Goal: Find specific page/section: Find specific page/section

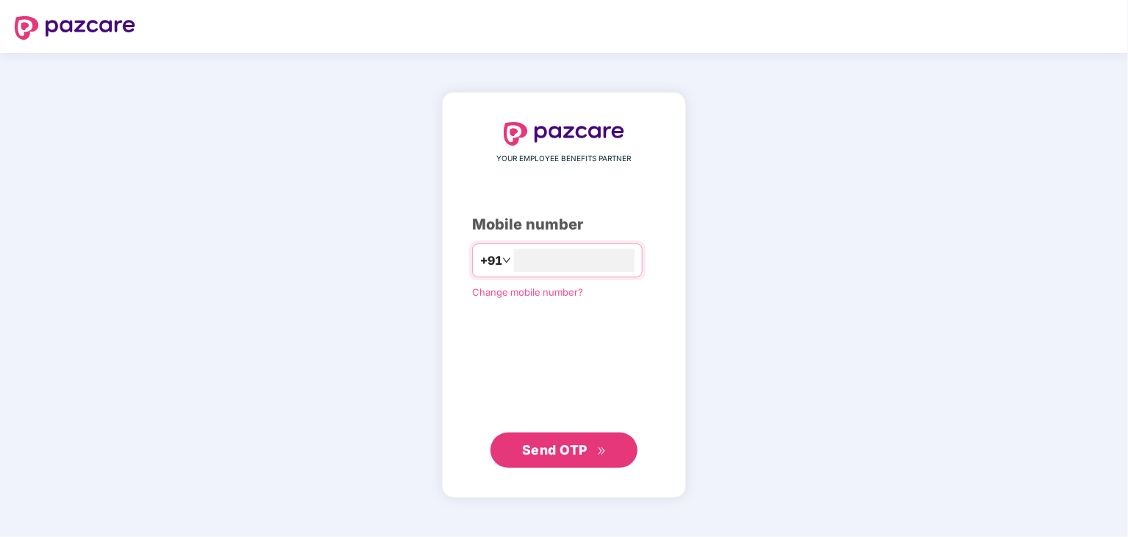
type input "**********"
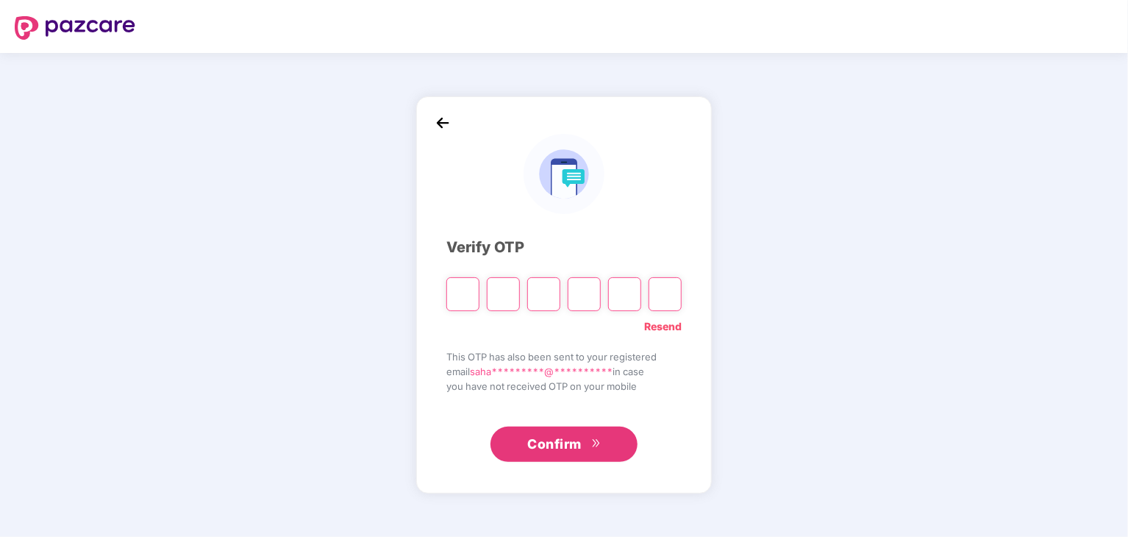
type input "*"
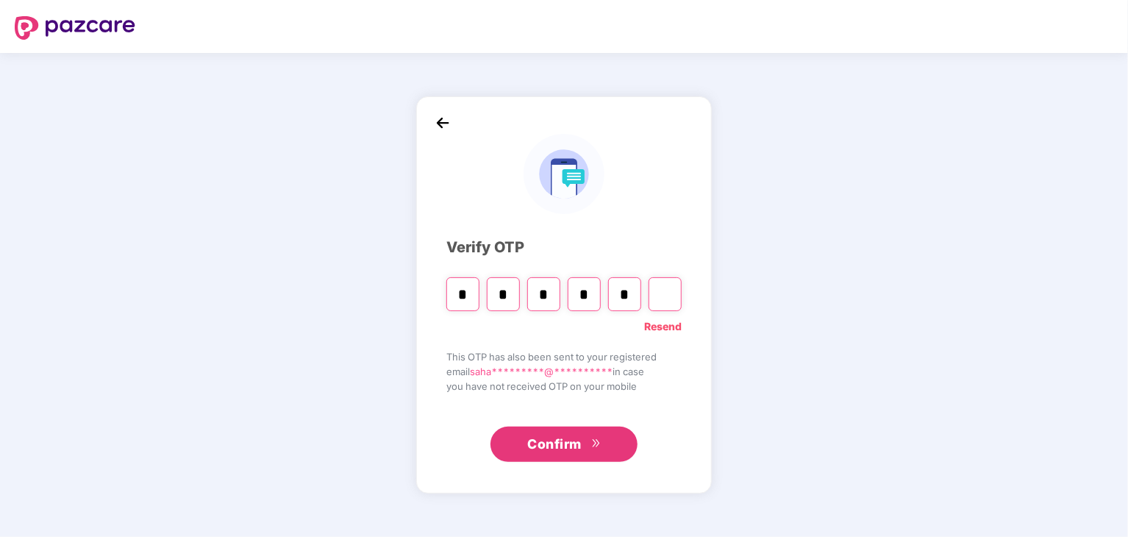
type input "*"
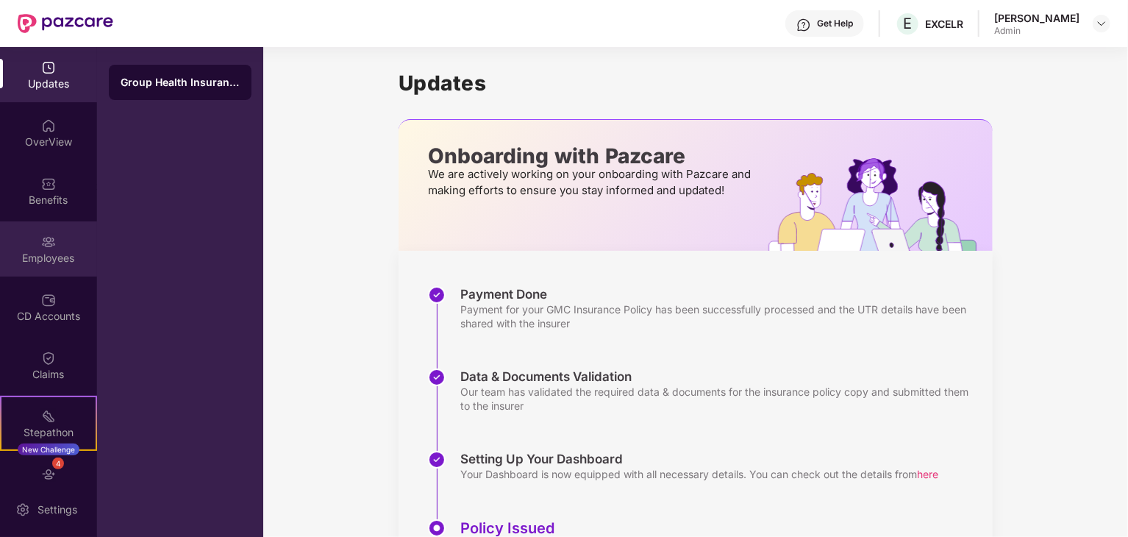
click at [51, 268] on div "Employees" at bounding box center [48, 248] width 97 height 55
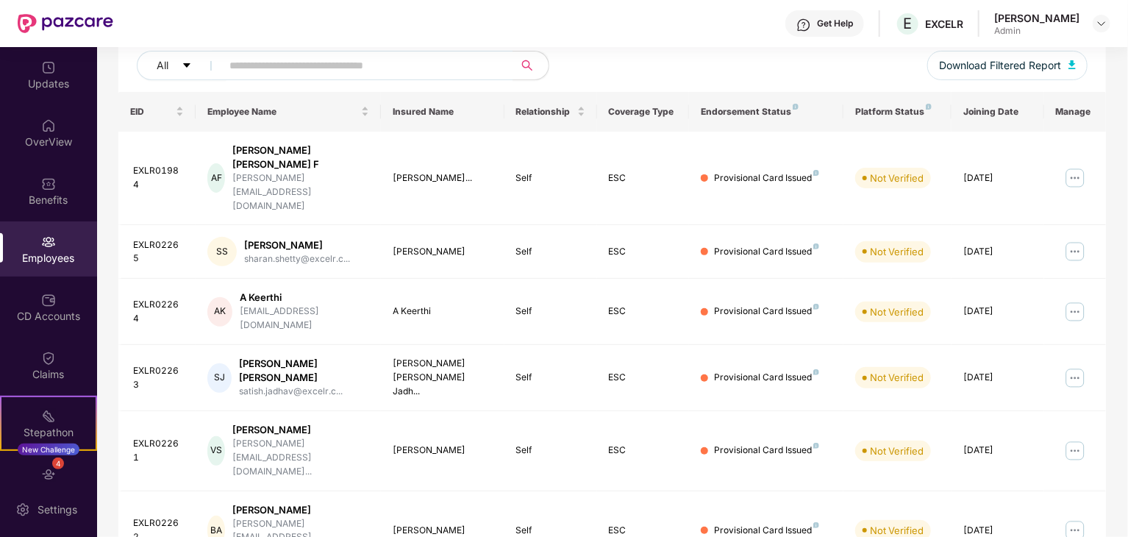
scroll to position [365, 0]
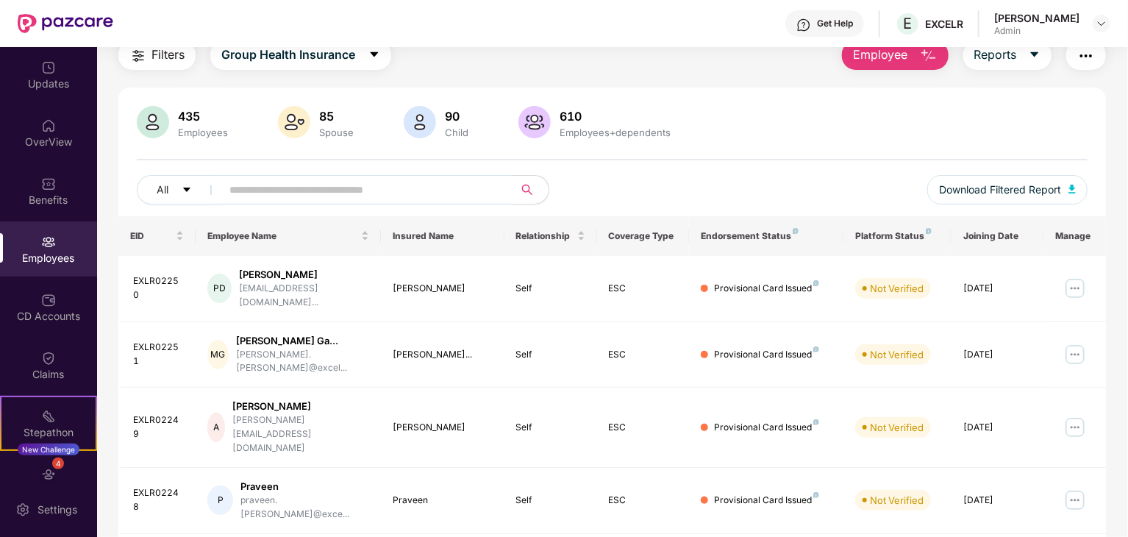
scroll to position [65, 0]
